Goal: Information Seeking & Learning: Learn about a topic

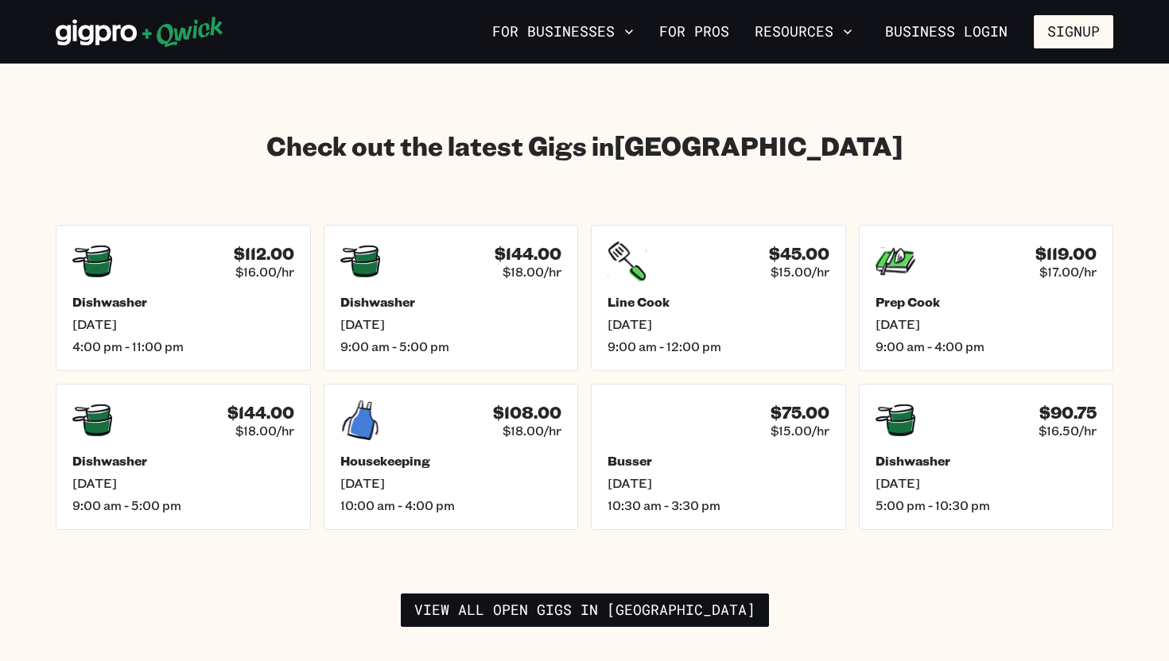
scroll to position [2192, 0]
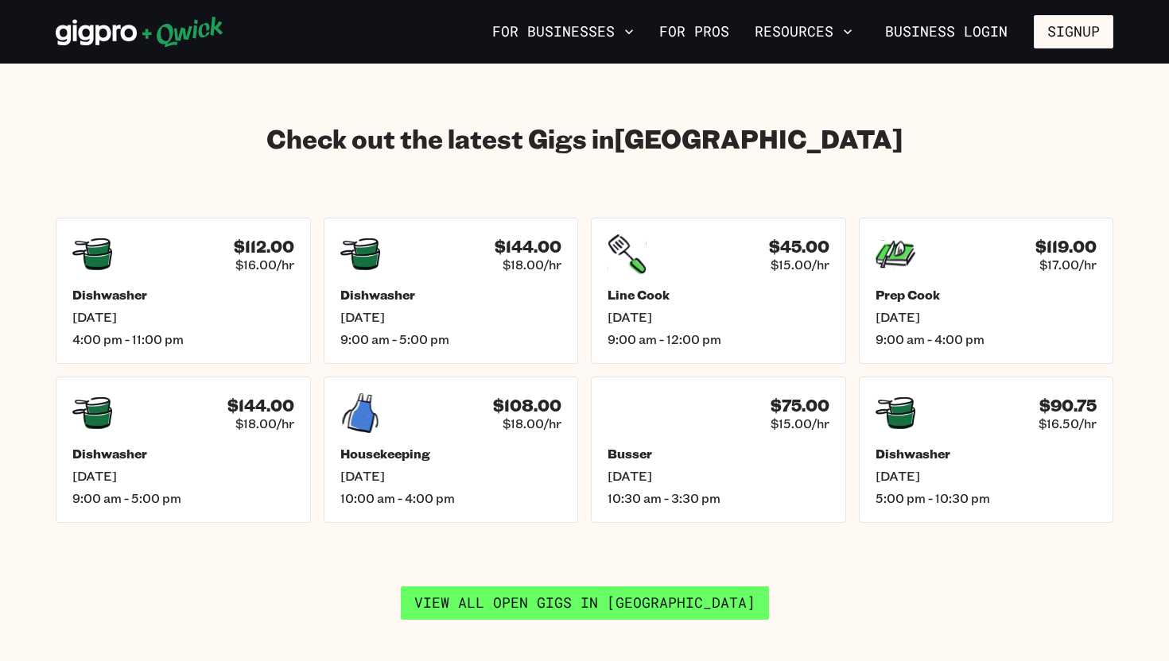
click at [486, 568] on link "View all open gigs in [GEOGRAPHIC_DATA]" at bounding box center [585, 603] width 368 height 33
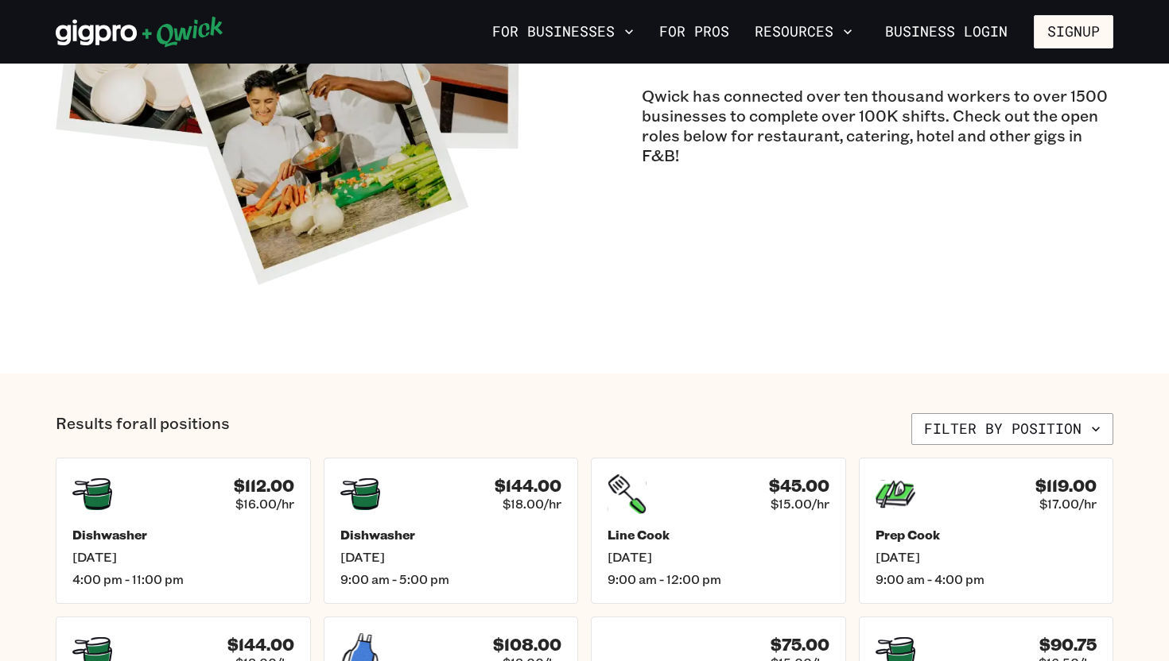
scroll to position [198, 0]
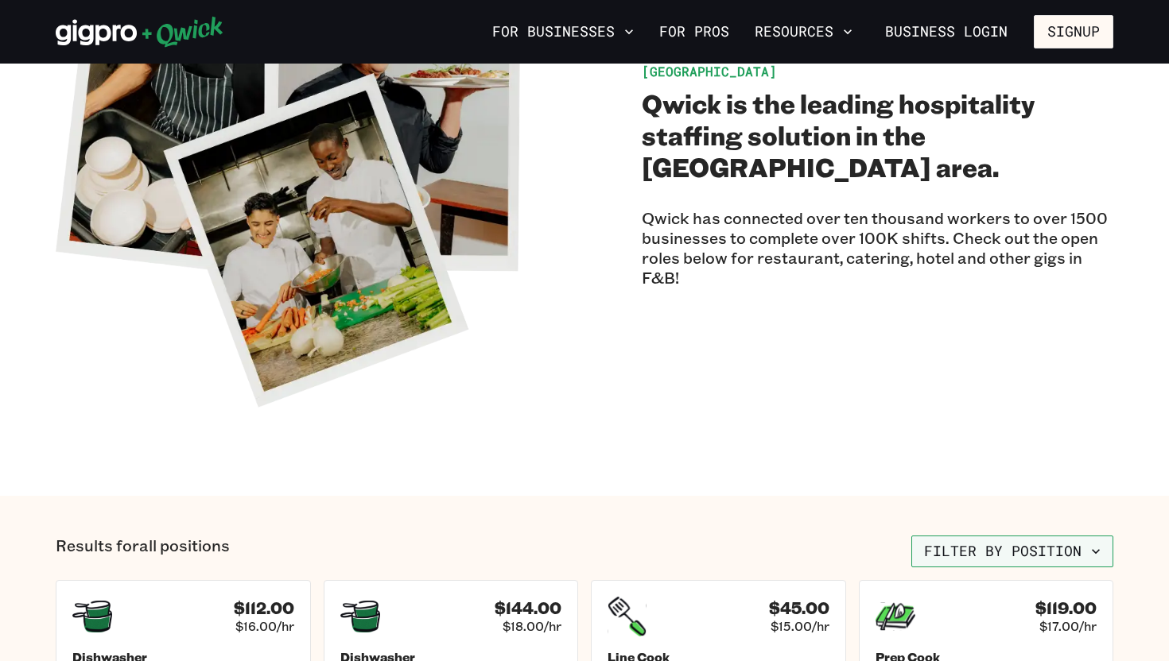
click at [953, 548] on button "Filter by position" at bounding box center [1012, 552] width 202 height 32
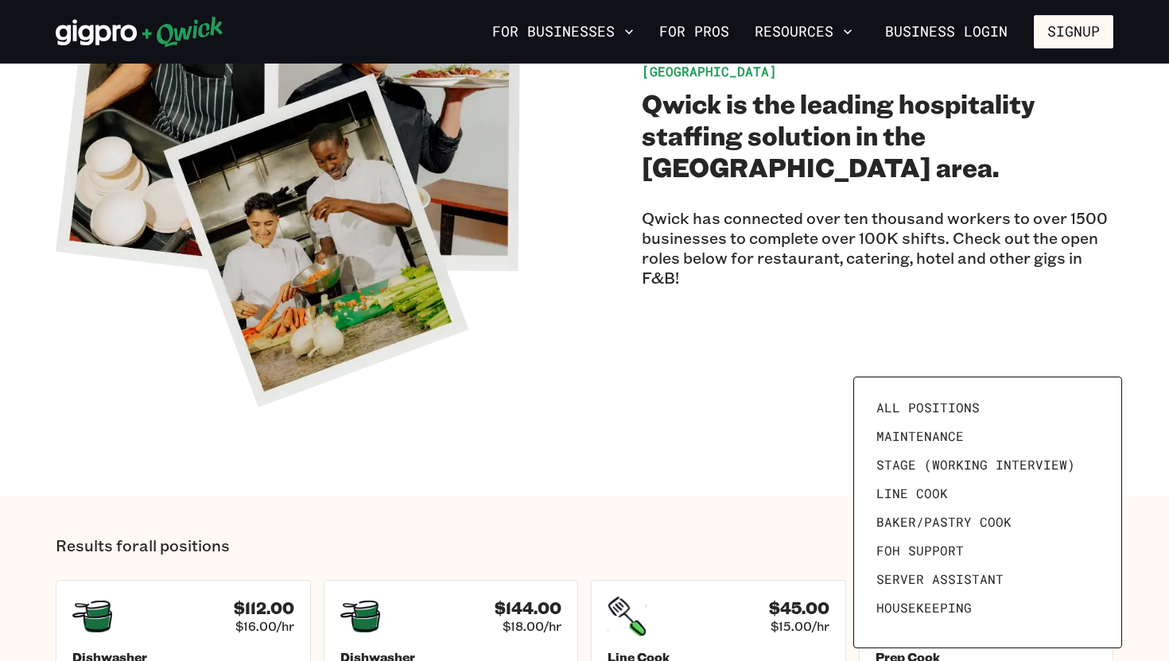
click at [773, 471] on div at bounding box center [584, 330] width 1169 height 661
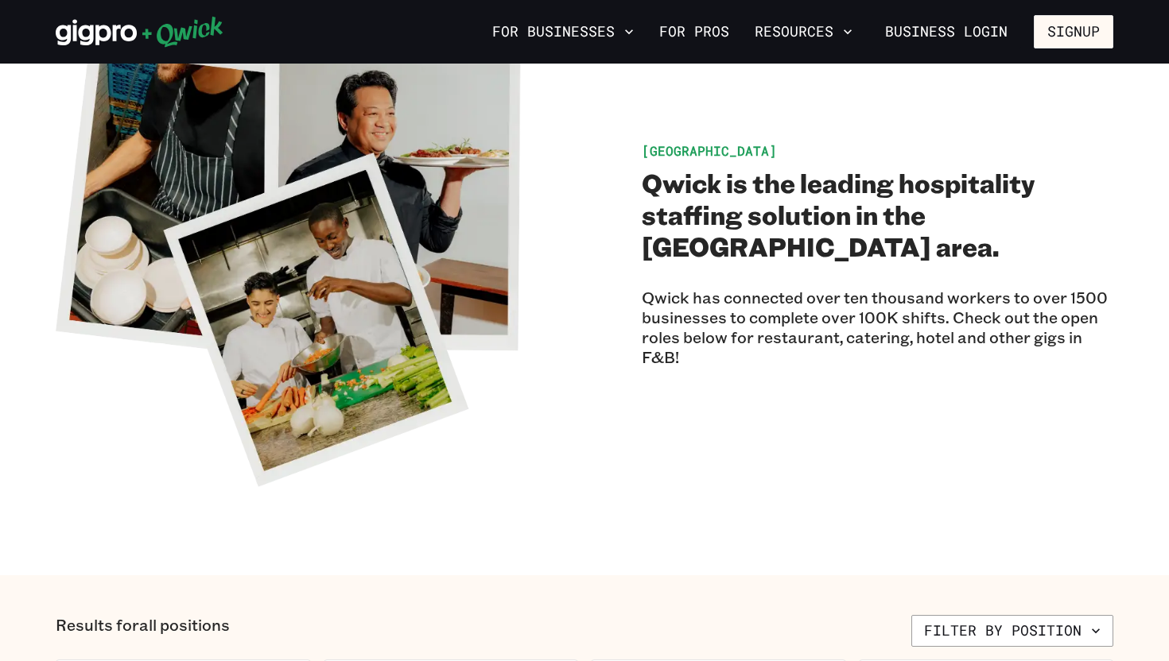
scroll to position [0, 0]
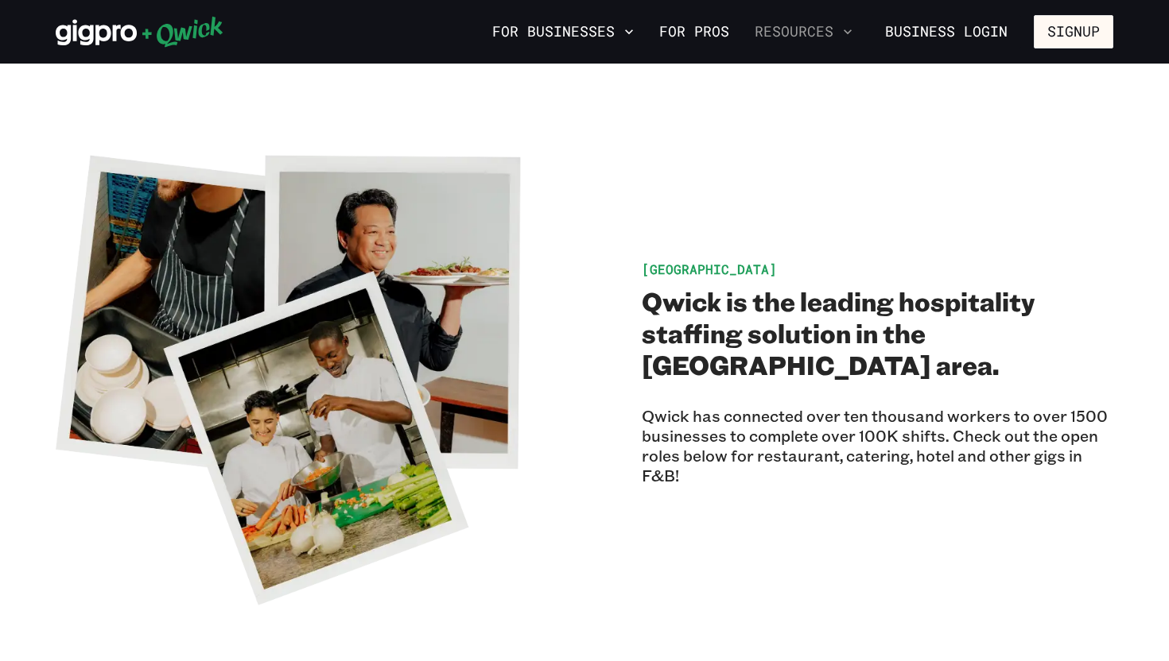
click at [840, 26] on button "Resources" at bounding box center [803, 31] width 110 height 27
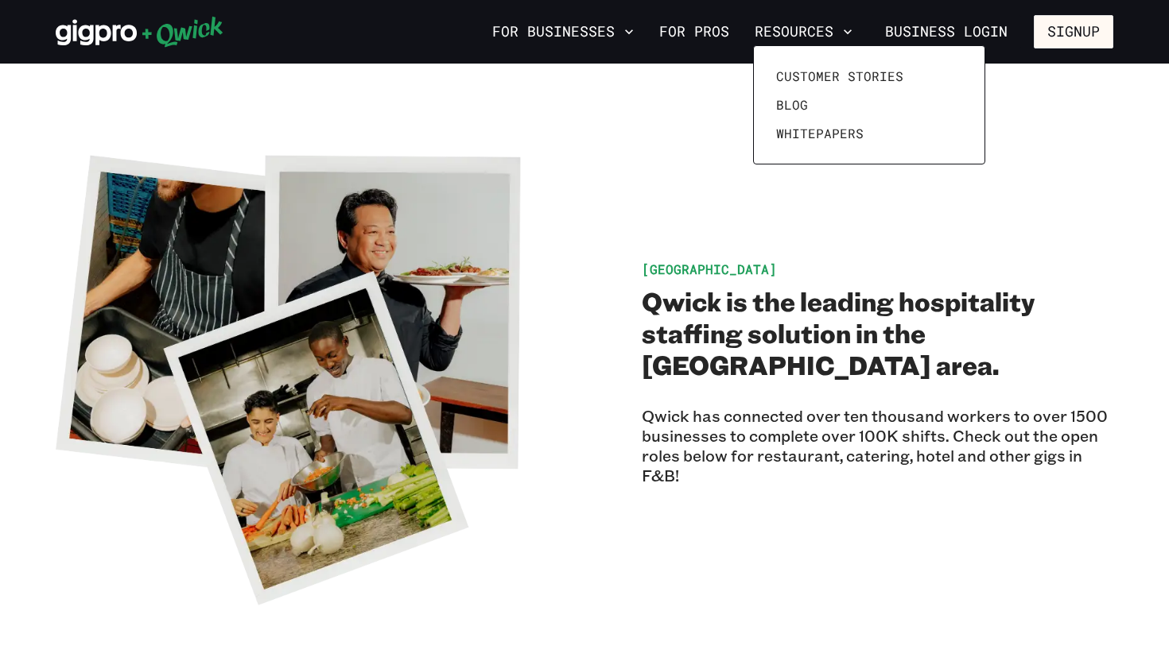
click at [685, 22] on div at bounding box center [584, 330] width 1169 height 661
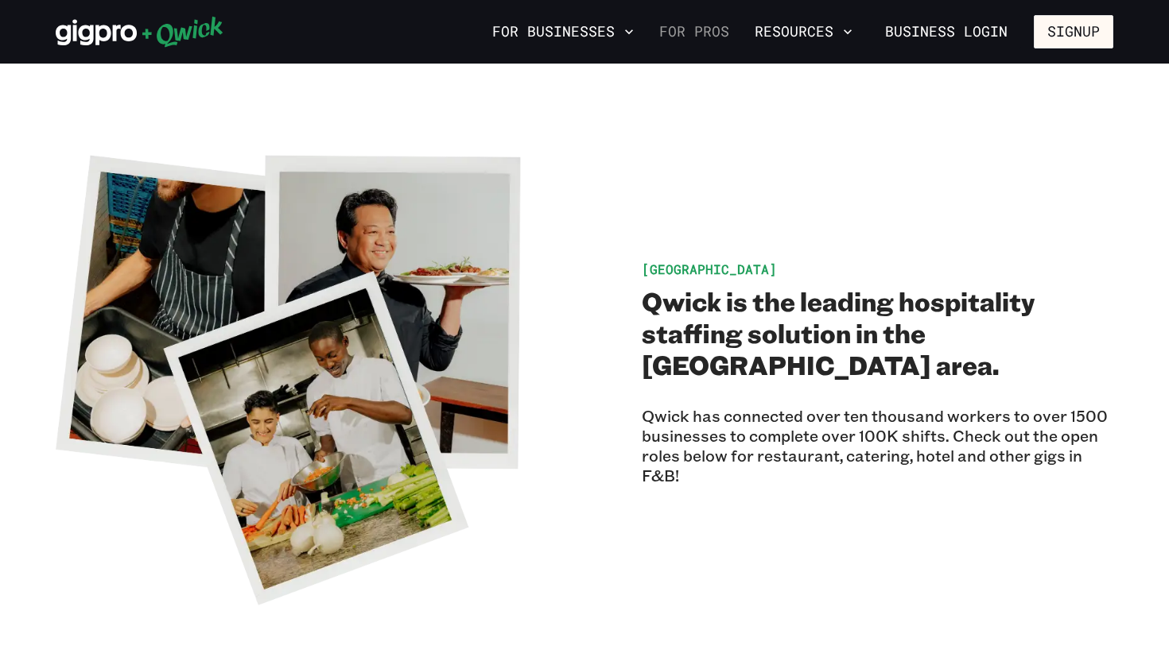
click at [684, 27] on link "For Pros" at bounding box center [694, 31] width 83 height 27
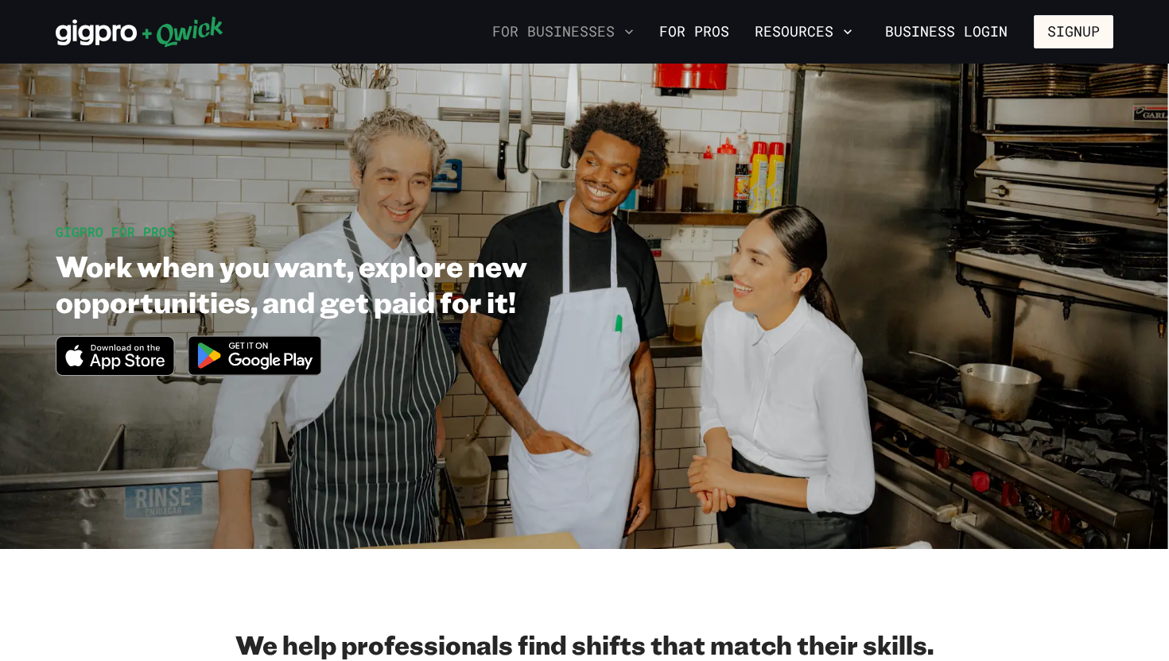
click at [590, 36] on button "For Businesses" at bounding box center [563, 31] width 154 height 27
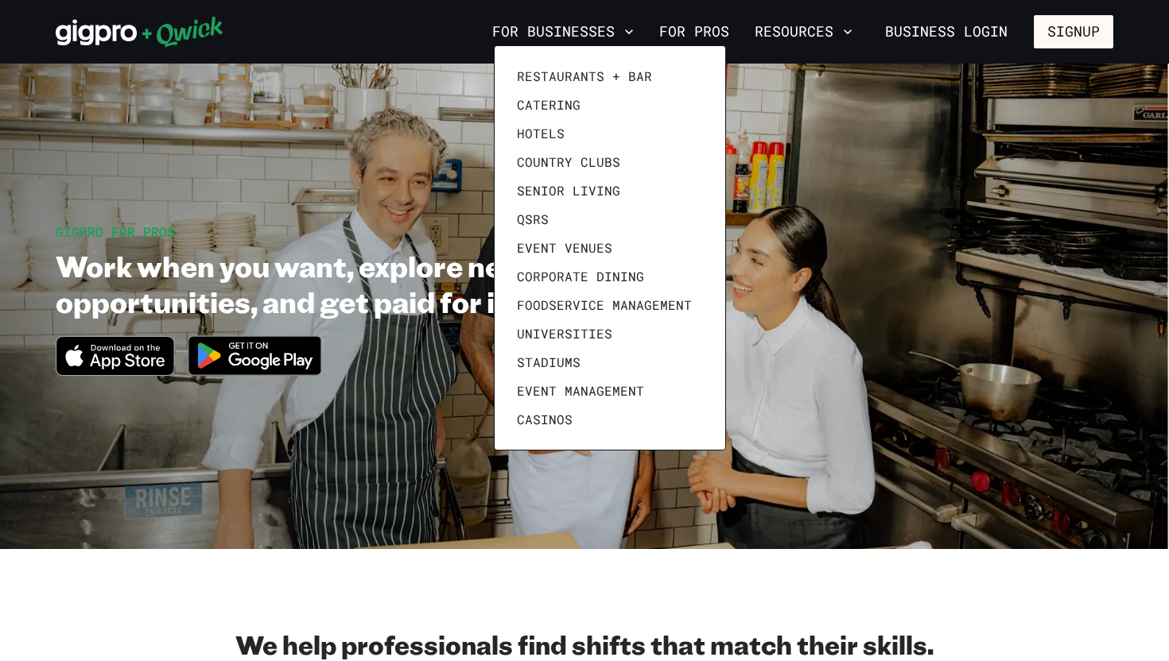
click at [594, 568] on div at bounding box center [584, 330] width 1169 height 661
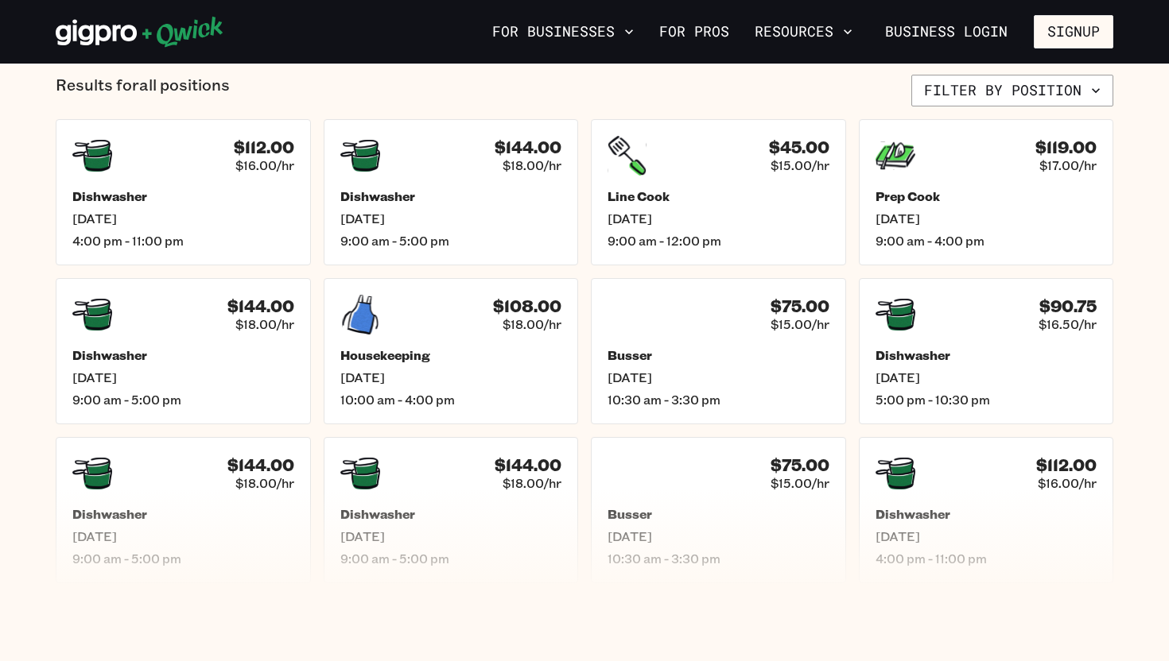
scroll to position [657, 0]
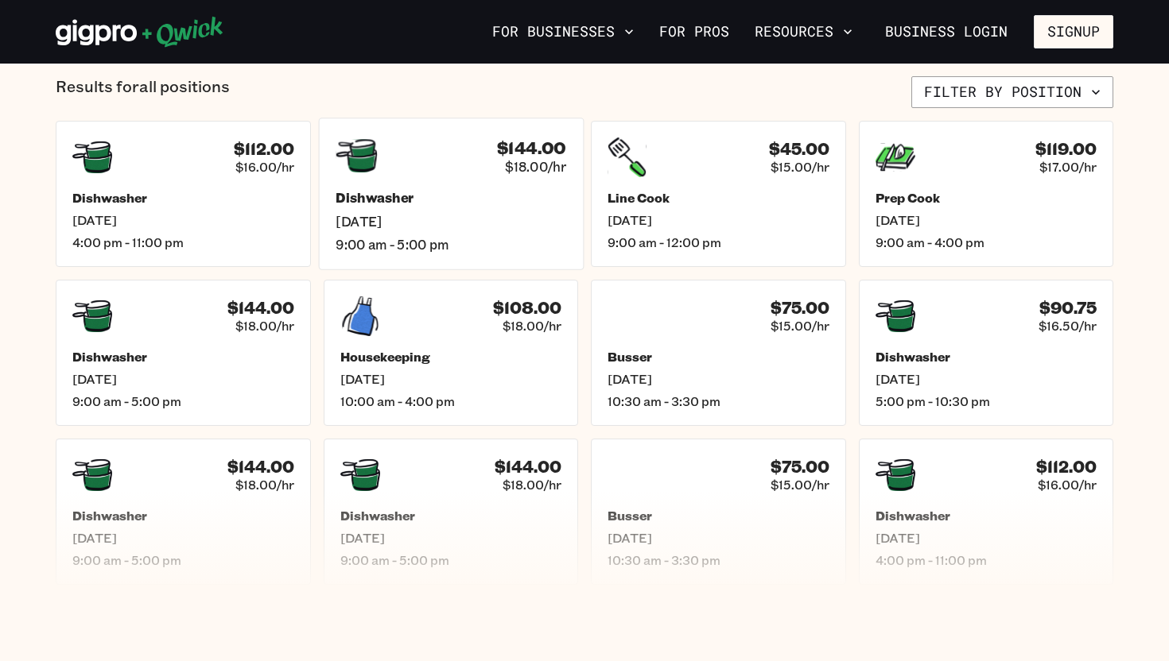
click at [505, 199] on h5 "Dishwasher" at bounding box center [450, 198] width 231 height 17
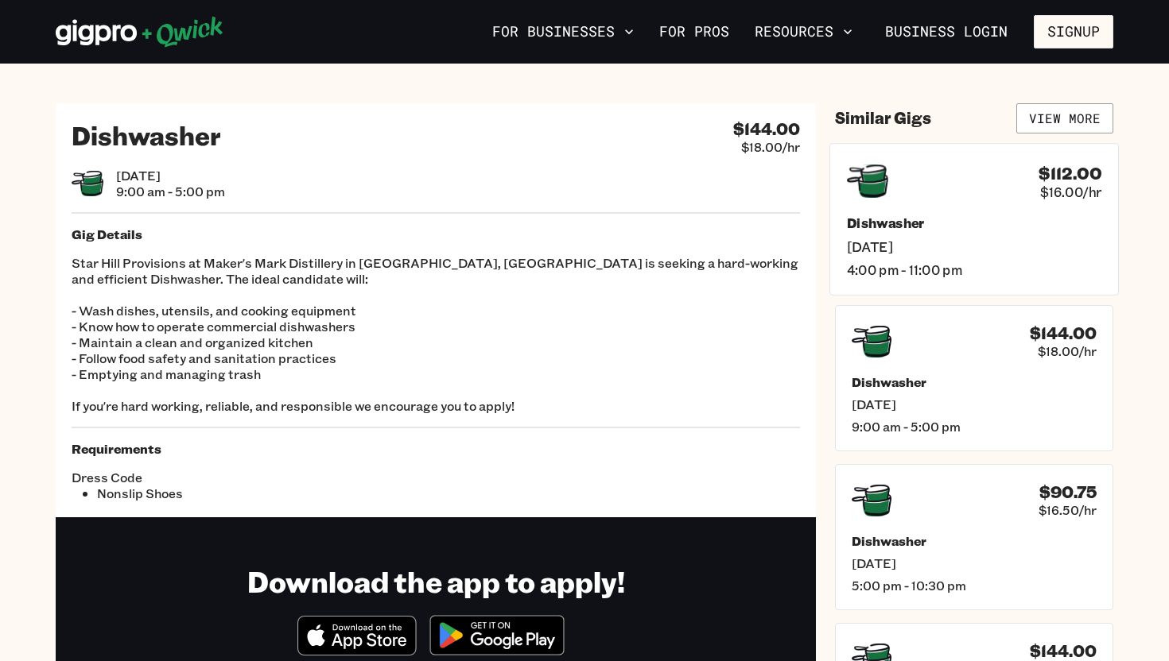
click at [857, 241] on span "[DATE]" at bounding box center [974, 246] width 254 height 17
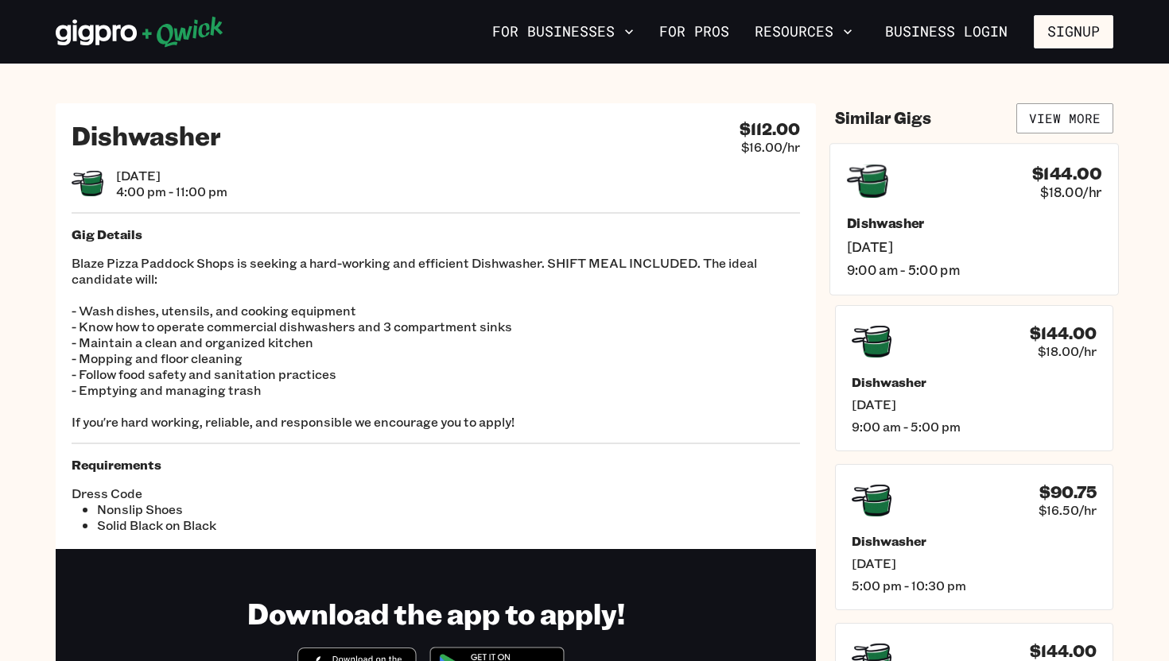
click at [895, 243] on span "[DATE]" at bounding box center [974, 246] width 254 height 17
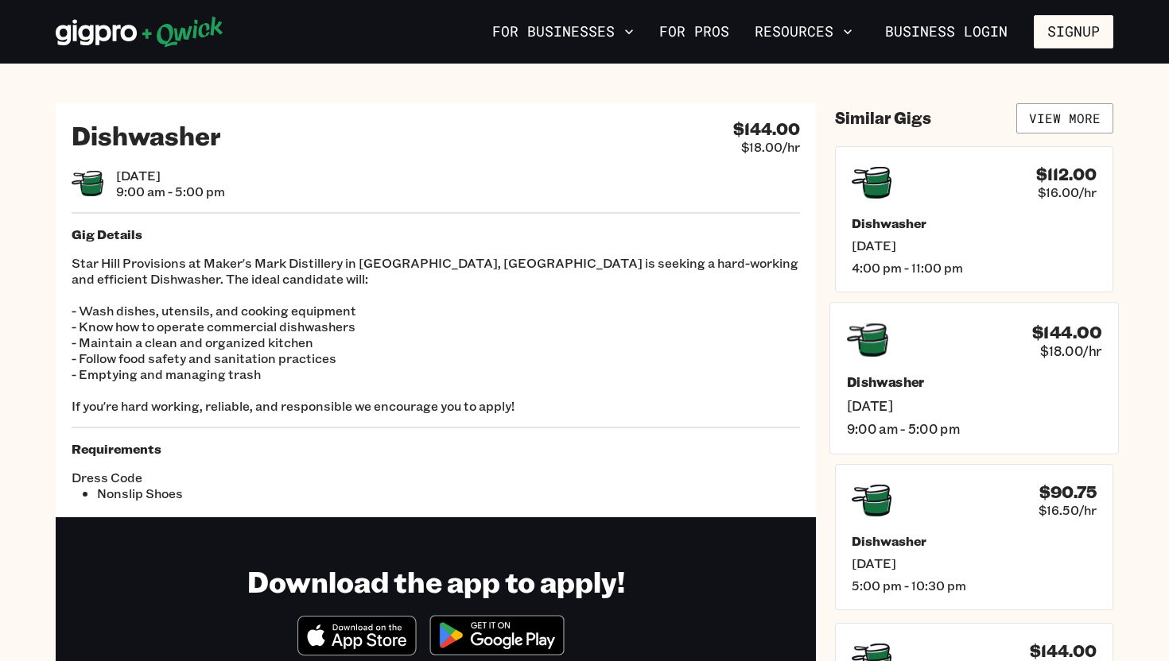
click at [898, 361] on div "$144.00 $18.00/hr Dishwasher [DATE] 9:00 am - 5:00 pm" at bounding box center [973, 378] width 289 height 152
click at [900, 568] on div "Dishwasher [DATE] 5:00 pm - 10:30 pm" at bounding box center [974, 564] width 254 height 63
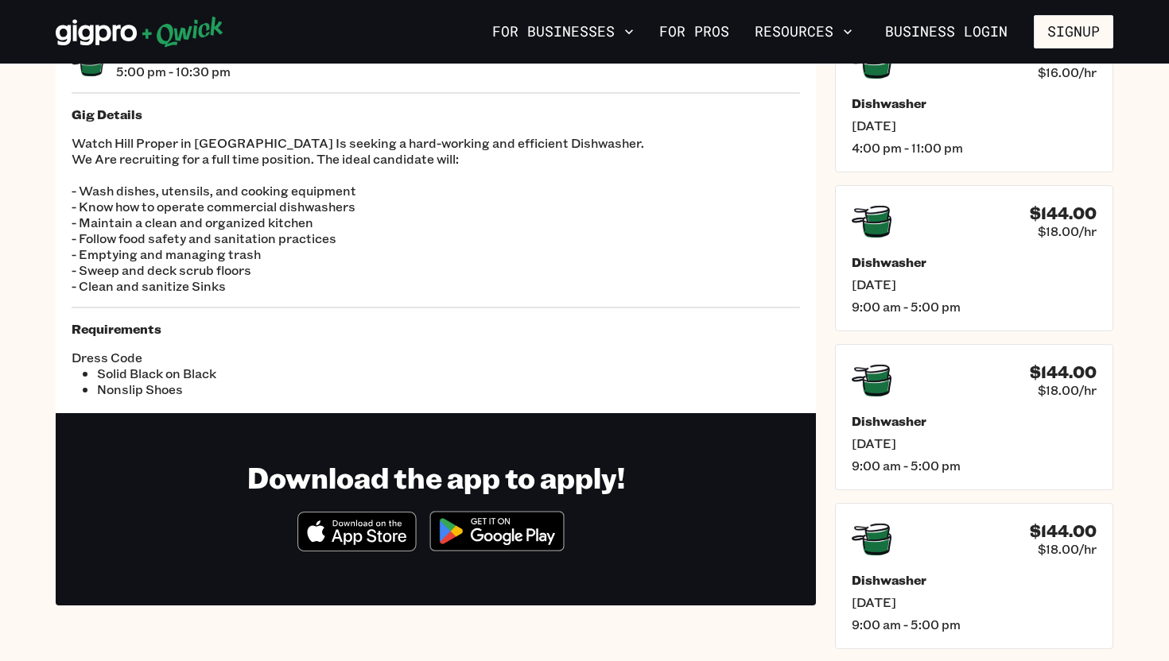
scroll to position [121, 0]
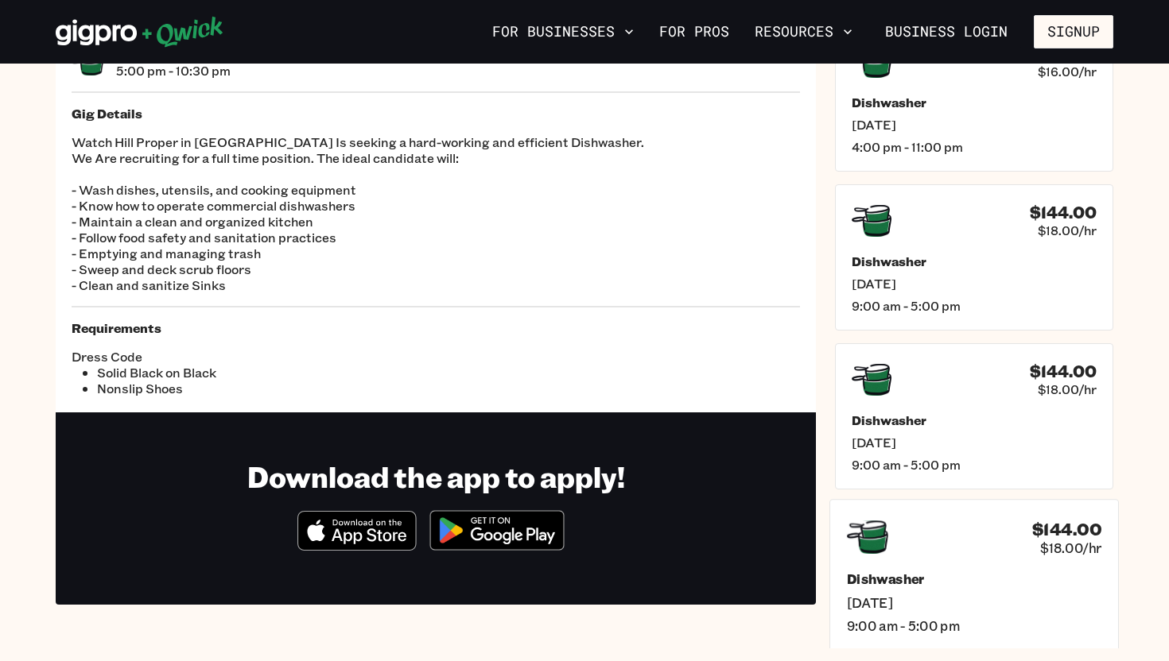
click at [893, 568] on span "[DATE]" at bounding box center [974, 602] width 254 height 17
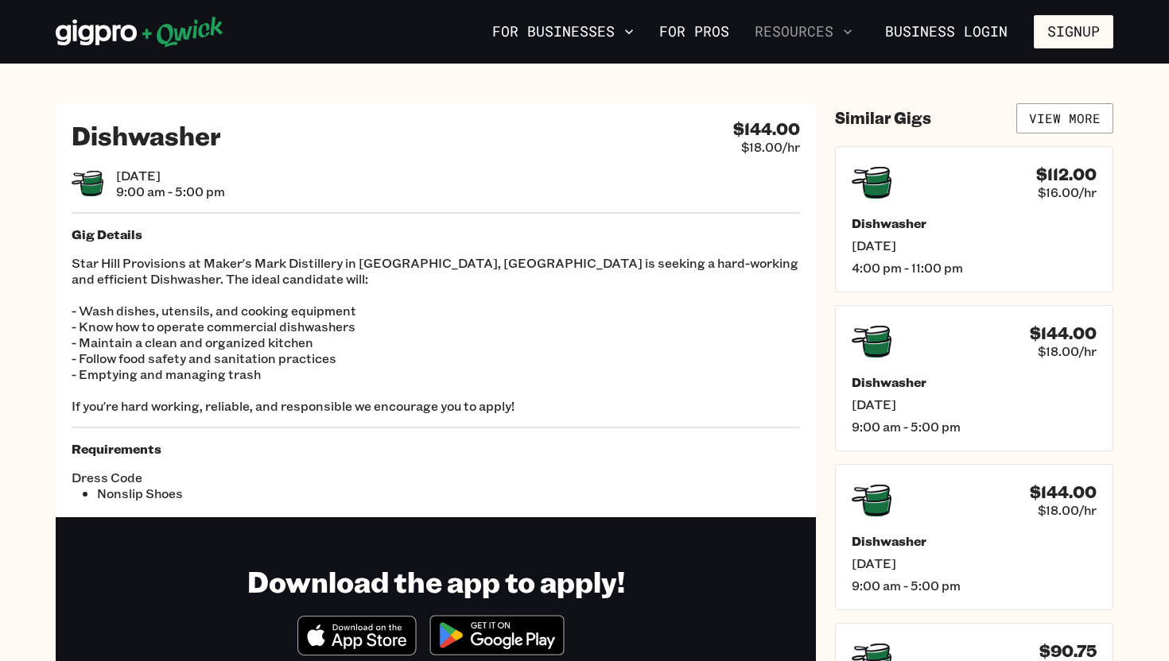
click at [788, 40] on button "Resources" at bounding box center [803, 31] width 110 height 27
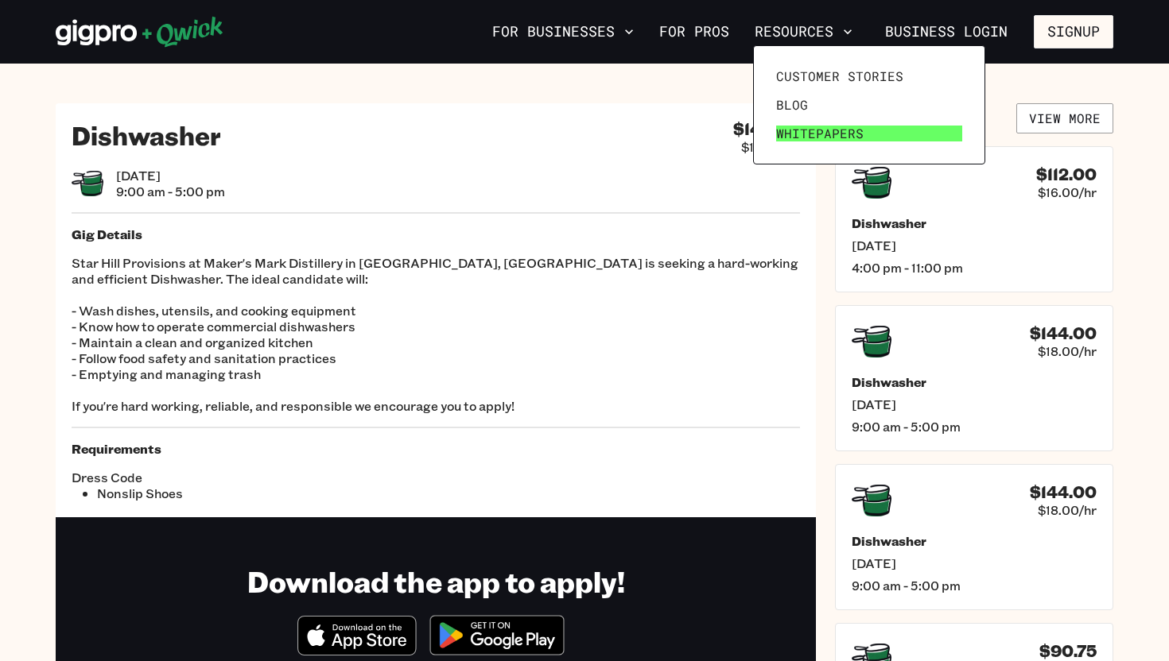
click at [817, 141] on span "Whitepapers" at bounding box center [819, 134] width 87 height 16
